Goal: Entertainment & Leisure: Consume media (video, audio)

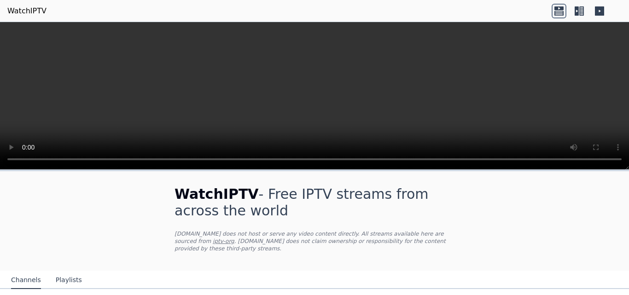
scroll to position [138, 0]
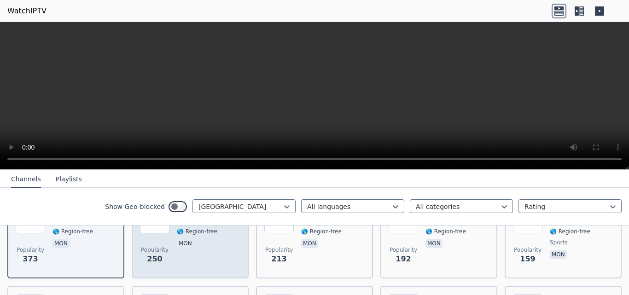
click at [183, 251] on div "MUONT-1 MN 🌎 Region-free mon" at bounding box center [197, 237] width 41 height 66
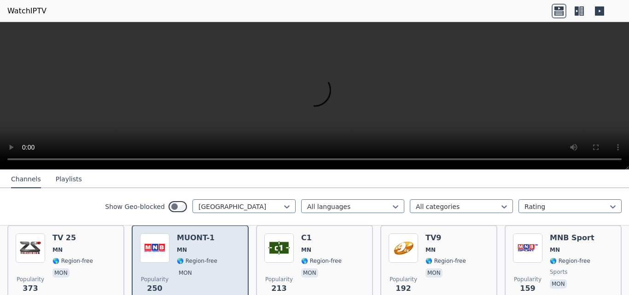
scroll to position [92, 0]
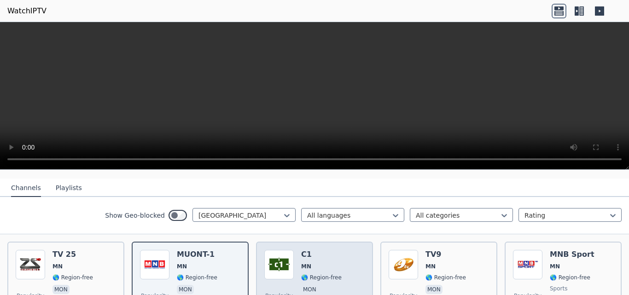
click at [307, 274] on span "🌎 Region-free" at bounding box center [321, 277] width 41 height 7
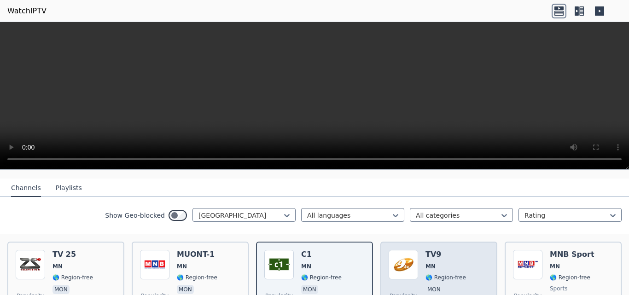
click at [411, 256] on img at bounding box center [403, 264] width 29 height 29
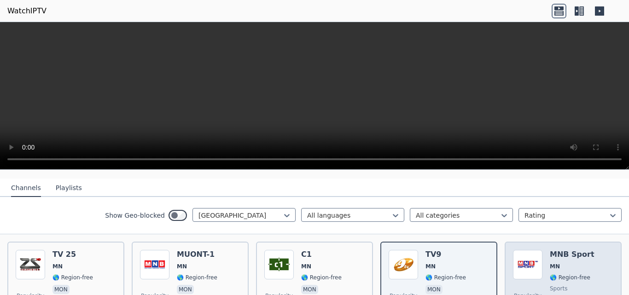
click at [544, 253] on div "Popularity 159 MNB Sport MN 🌎 Region-free sports mon" at bounding box center [563, 283] width 100 height 66
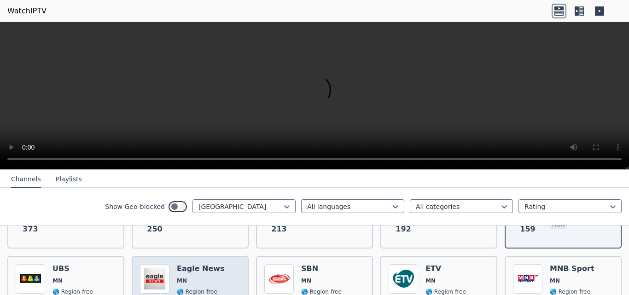
scroll to position [184, 0]
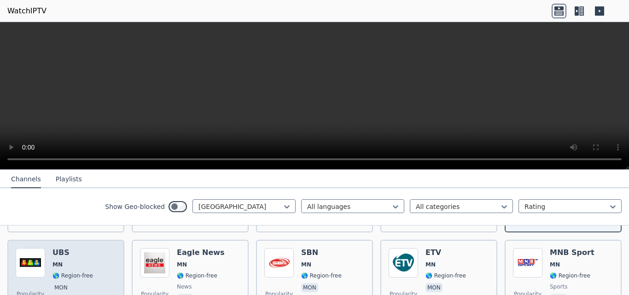
click at [69, 261] on span "MN" at bounding box center [73, 264] width 41 height 7
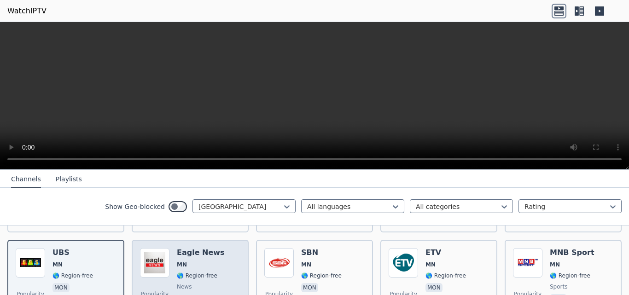
click at [199, 248] on h6 "Eagle News" at bounding box center [201, 252] width 48 height 9
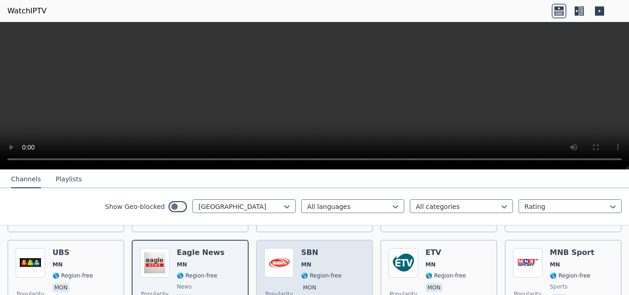
click at [311, 274] on div "SBN [GEOGRAPHIC_DATA] 🌎 Region-free mon" at bounding box center [321, 281] width 41 height 66
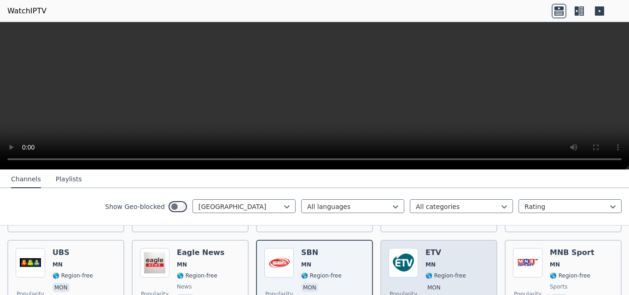
click at [403, 251] on img at bounding box center [403, 262] width 29 height 29
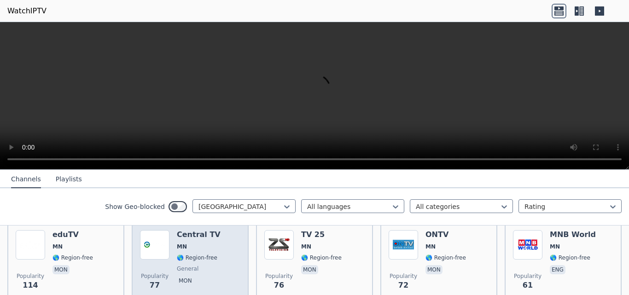
scroll to position [276, 0]
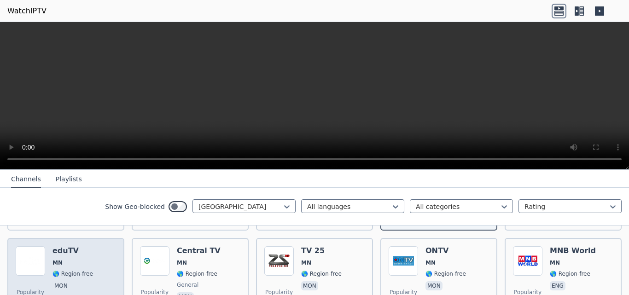
click at [51, 246] on div "Popularity 114 eduTV MN 🌎 Region-free mon" at bounding box center [66, 279] width 100 height 66
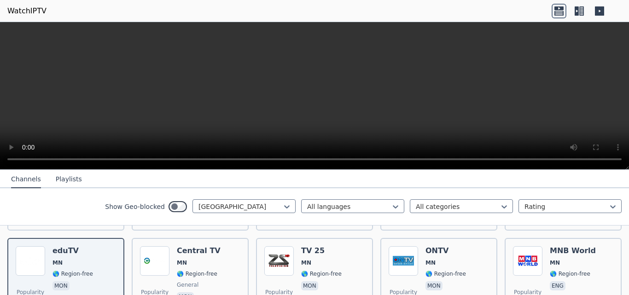
click at [144, 96] on video at bounding box center [314, 96] width 629 height 148
click at [185, 75] on video at bounding box center [314, 96] width 629 height 148
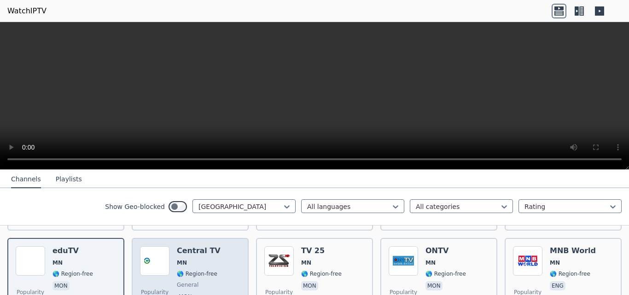
click at [164, 251] on img at bounding box center [154, 260] width 29 height 29
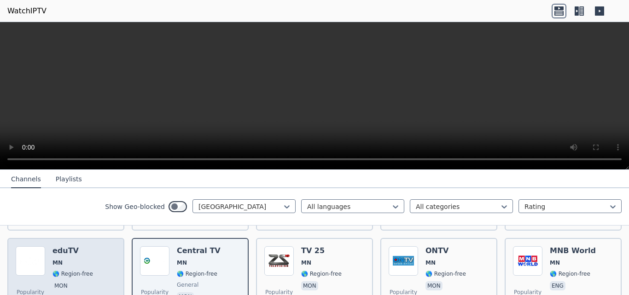
click at [64, 260] on div "eduTV MN 🌎 Region-free mon" at bounding box center [73, 279] width 41 height 66
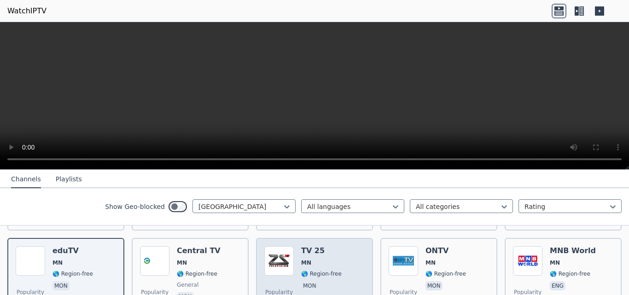
click at [310, 259] on span "MN" at bounding box center [321, 262] width 41 height 7
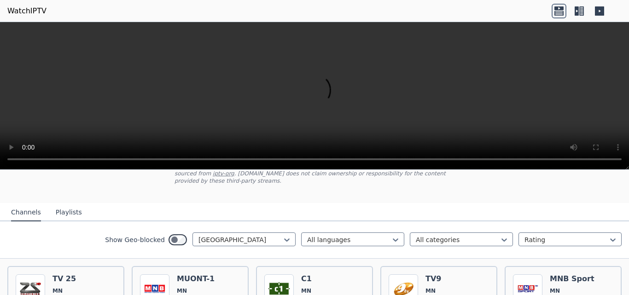
scroll to position [0, 0]
